Goal: Task Accomplishment & Management: Manage account settings

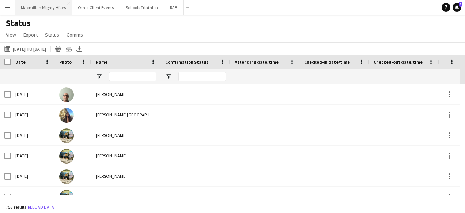
click at [29, 4] on button "Macmillan Mighty Hikes Close" at bounding box center [43, 7] width 57 height 14
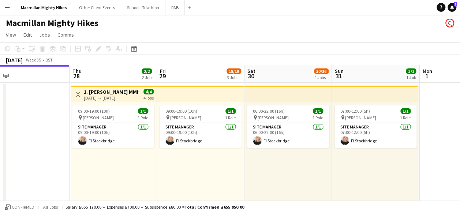
scroll to position [0, 290]
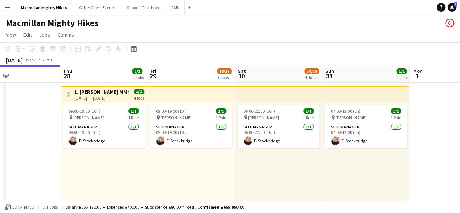
drag, startPoint x: 310, startPoint y: 170, endPoint x: 195, endPoint y: 176, distance: 115.1
click at [128, 139] on app-card-role "Site Manager [DATE] 09:00-19:00 (10h) Fi Stockbridge" at bounding box center [104, 135] width 82 height 25
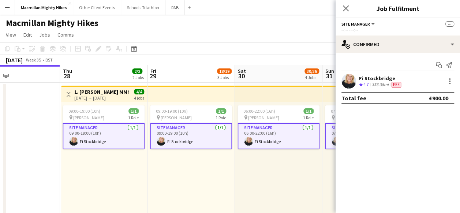
click at [351, 79] on app-user-avatar at bounding box center [348, 81] width 15 height 15
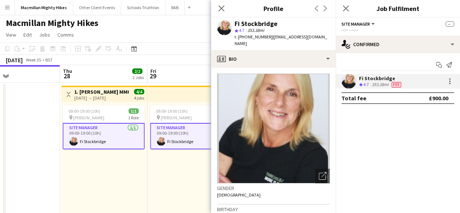
click at [351, 76] on app-user-avatar at bounding box center [348, 81] width 15 height 15
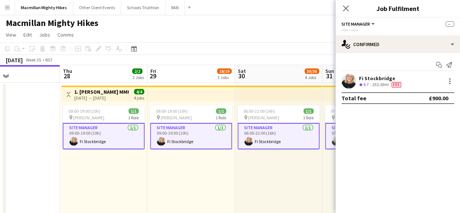
click at [349, 5] on icon "Close pop-in" at bounding box center [346, 8] width 6 height 6
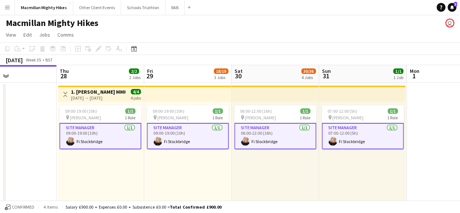
drag, startPoint x: 316, startPoint y: 172, endPoint x: 313, endPoint y: 113, distance: 59.0
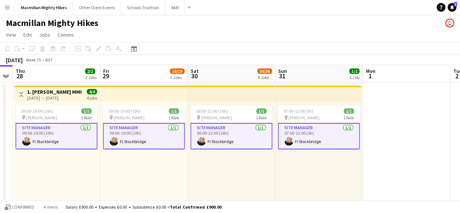
scroll to position [0, 340]
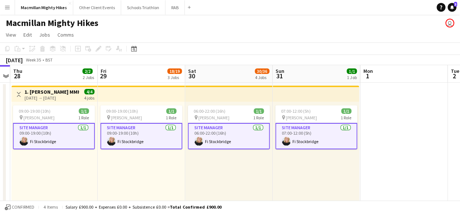
drag, startPoint x: 422, startPoint y: 127, endPoint x: 376, endPoint y: 92, distance: 57.8
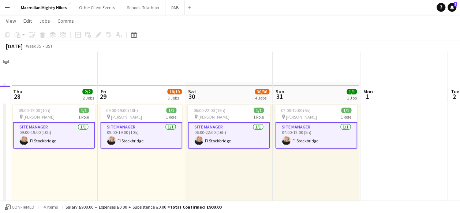
scroll to position [110, 0]
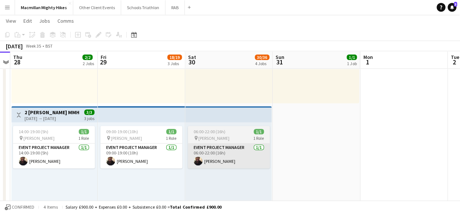
click at [226, 164] on app-card-role "Event Project Manager [DATE] 06:00-22:00 (16h) [PERSON_NAME]" at bounding box center [229, 155] width 82 height 25
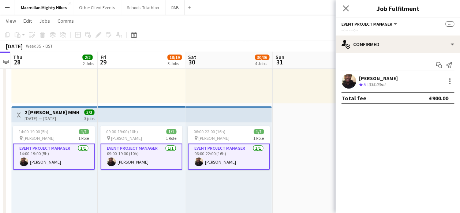
click at [349, 82] on app-user-avatar at bounding box center [348, 81] width 15 height 15
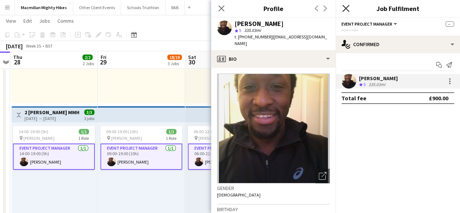
click at [347, 11] on icon "Close pop-in" at bounding box center [345, 8] width 7 height 7
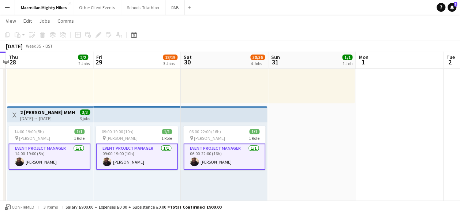
drag, startPoint x: 318, startPoint y: 158, endPoint x: 315, endPoint y: 99, distance: 59.4
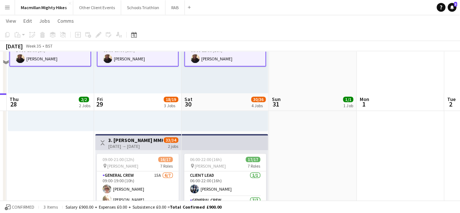
scroll to position [256, 0]
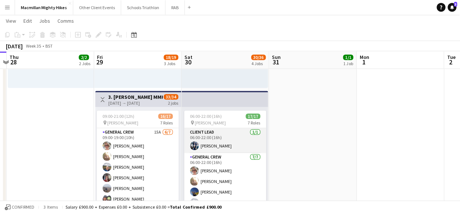
click at [240, 146] on app-card-role "Client Lead [DATE] 06:00-22:00 (16h) [PERSON_NAME]" at bounding box center [225, 140] width 82 height 25
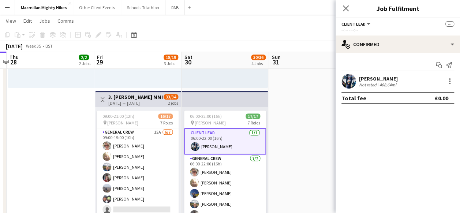
click at [349, 81] on app-user-avatar at bounding box center [348, 81] width 15 height 15
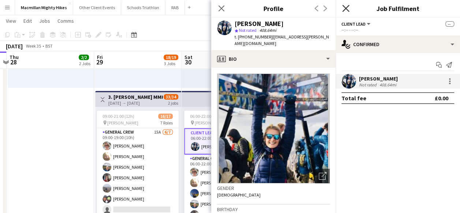
click at [345, 6] on icon "Close pop-in" at bounding box center [345, 8] width 7 height 7
